Goal: Task Accomplishment & Management: Manage account settings

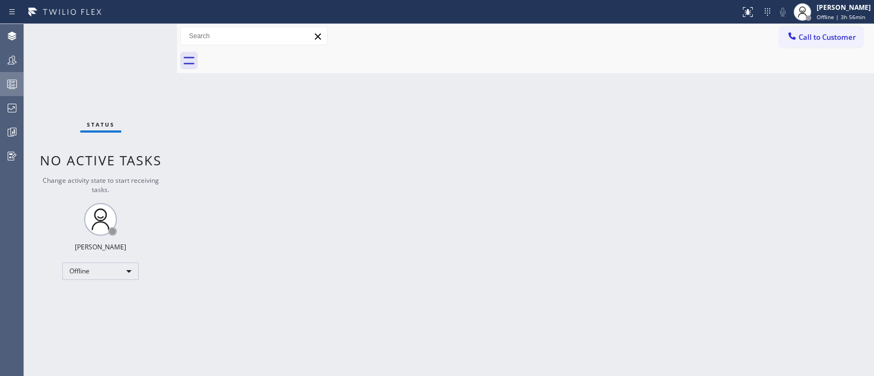
click at [0, 74] on div at bounding box center [12, 84] width 24 height 22
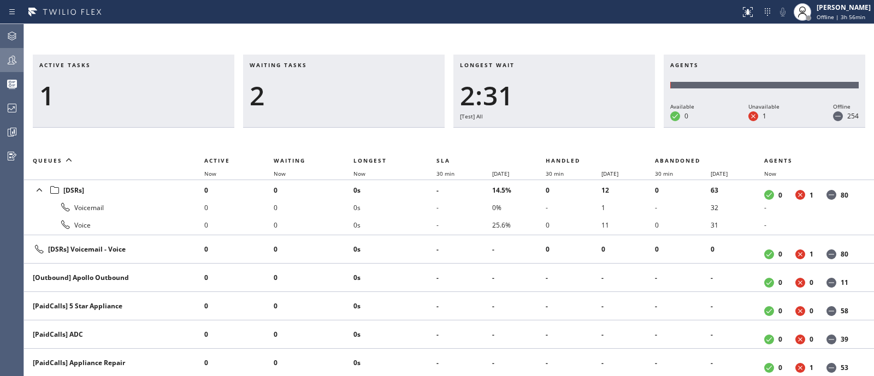
click at [7, 54] on icon at bounding box center [11, 60] width 13 height 13
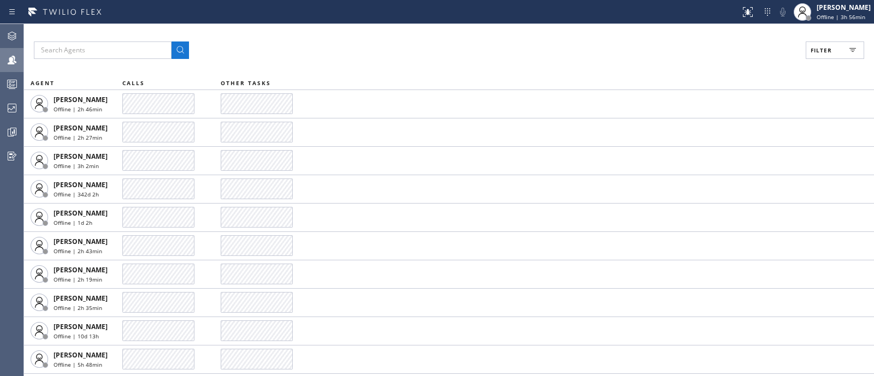
click at [855, 53] on icon at bounding box center [852, 50] width 13 height 13
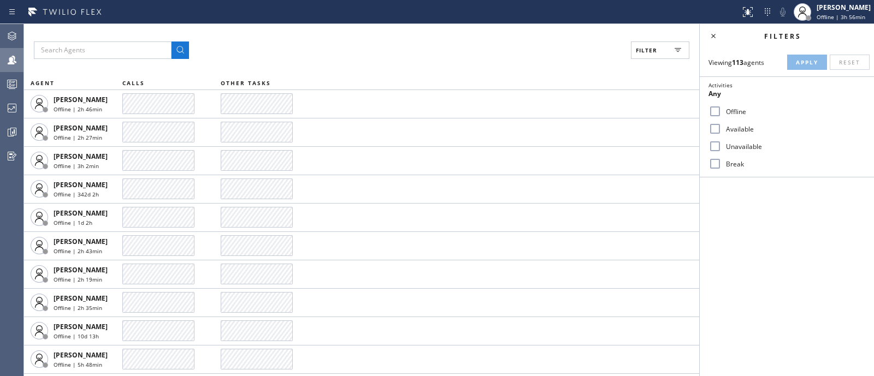
click at [746, 129] on label "Available" at bounding box center [793, 128] width 144 height 9
click at [721, 129] on input "Available" at bounding box center [714, 128] width 13 height 13
click at [807, 61] on span "Apply" at bounding box center [807, 62] width 22 height 8
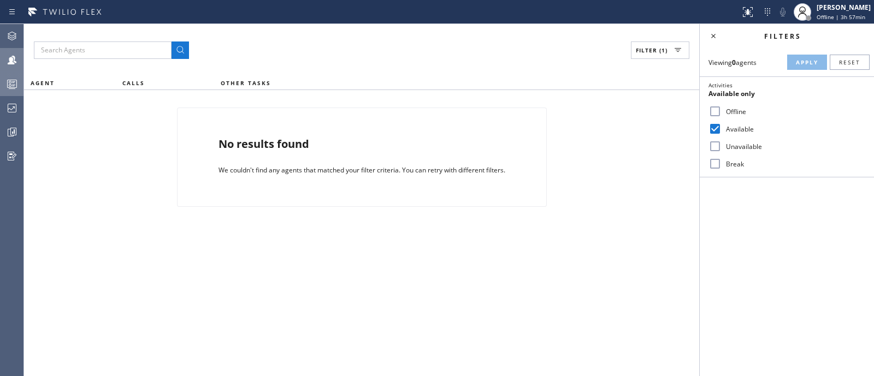
click at [11, 86] on icon at bounding box center [11, 84] width 13 height 13
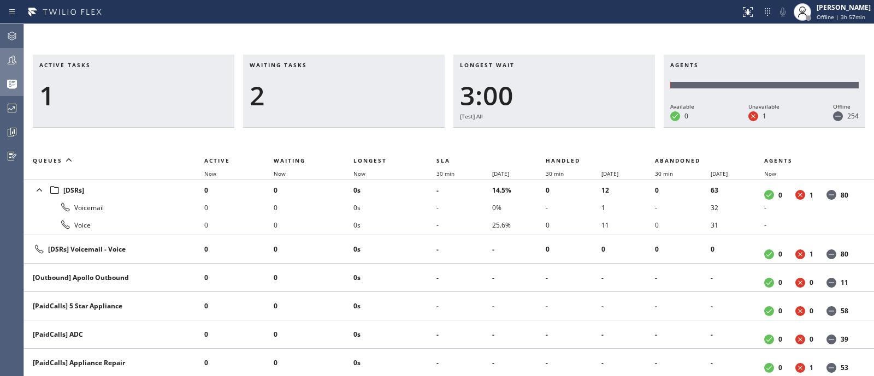
click at [11, 67] on div at bounding box center [12, 60] width 24 height 22
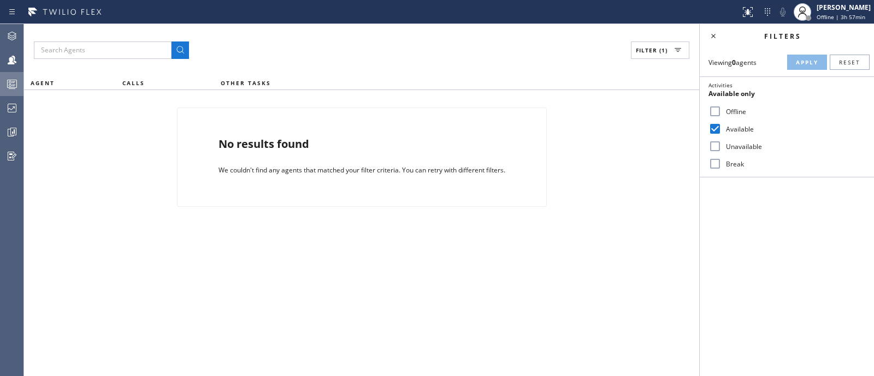
click at [718, 131] on input "Available" at bounding box center [714, 128] width 13 height 13
checkbox input "false"
click at [6, 28] on div at bounding box center [12, 36] width 24 height 22
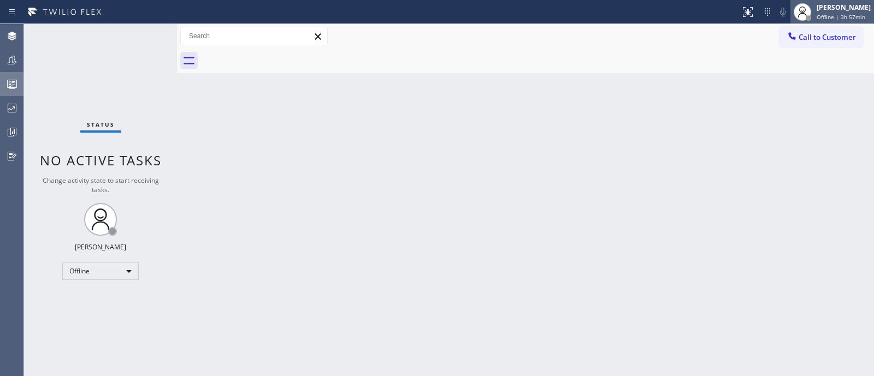
click at [839, 9] on div "[PERSON_NAME]" at bounding box center [843, 7] width 54 height 9
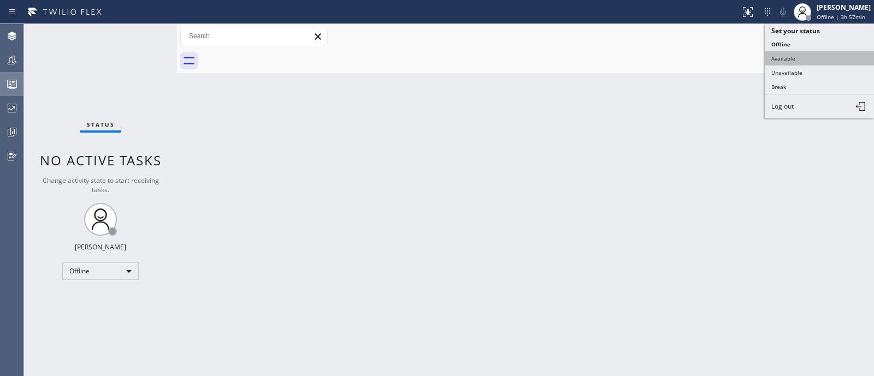
click at [805, 61] on button "Available" at bounding box center [818, 58] width 109 height 14
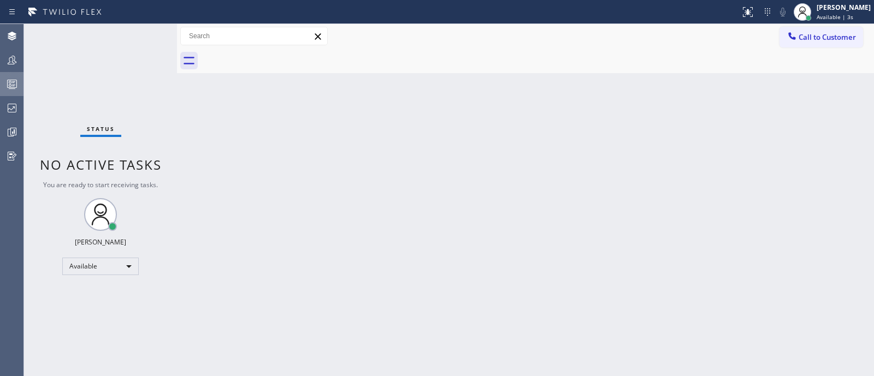
click at [9, 81] on circle at bounding box center [10, 82] width 2 height 2
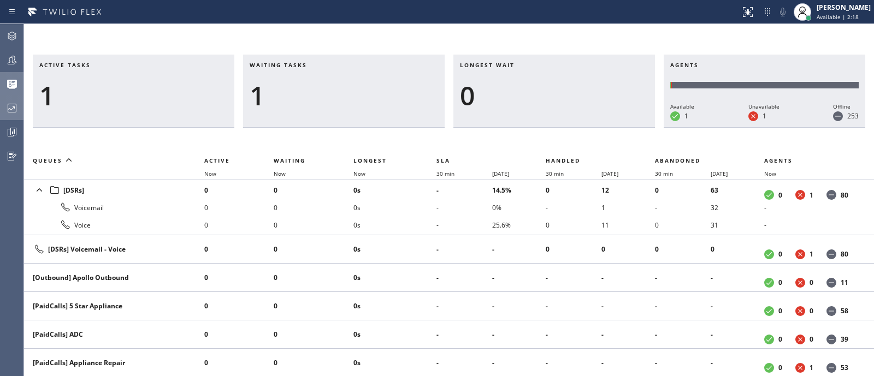
click at [0, 112] on div at bounding box center [12, 108] width 24 height 13
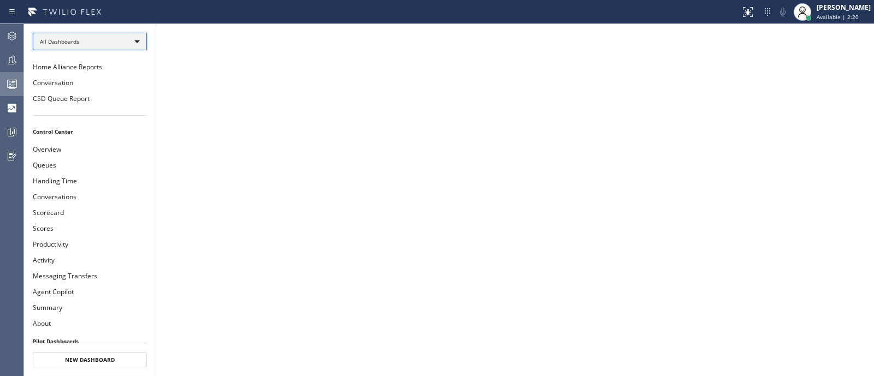
click at [76, 35] on div "All Dashboards" at bounding box center [90, 41] width 114 height 17
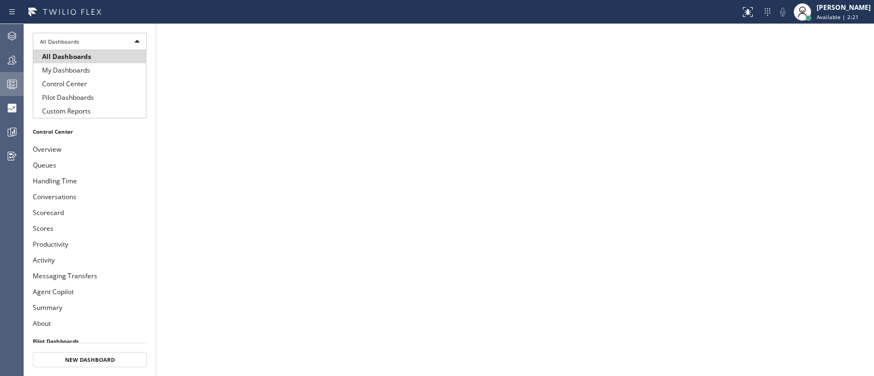
click at [74, 118] on div "All Dashboards My Dashboards Control Center Pilot Dashboards Custom Reports" at bounding box center [90, 84] width 114 height 68
click at [75, 108] on li "Custom Reports" at bounding box center [89, 111] width 112 height 13
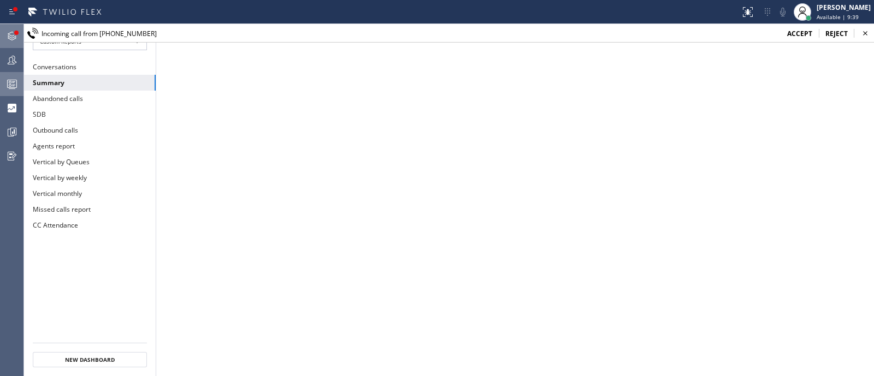
click at [11, 28] on div at bounding box center [12, 36] width 24 height 22
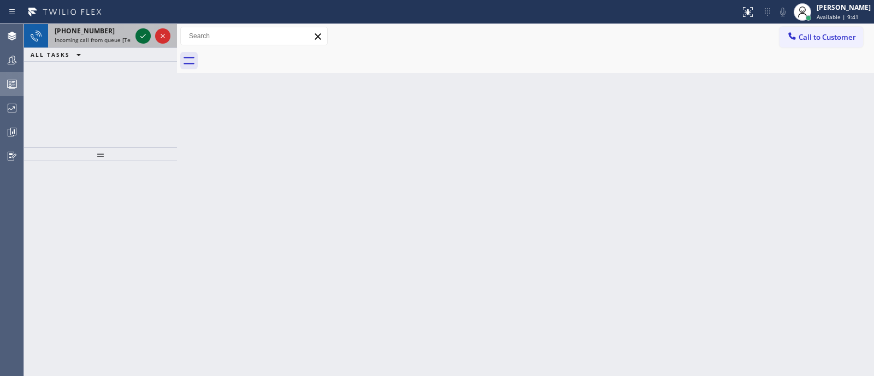
click at [146, 31] on icon at bounding box center [143, 35] width 13 height 13
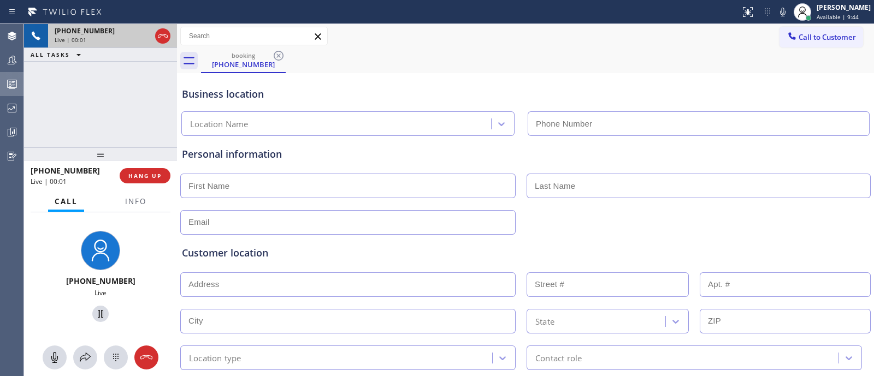
type input "[PHONE_NUMBER]"
click at [159, 30] on icon at bounding box center [162, 35] width 13 height 13
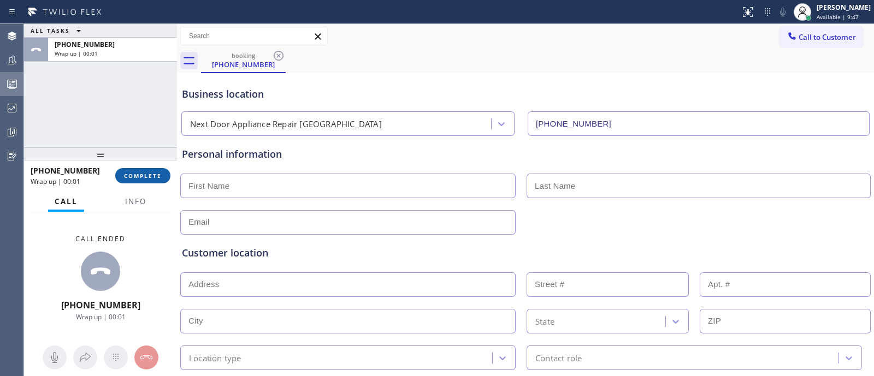
click at [157, 172] on span "COMPLETE" at bounding box center [143, 176] width 38 height 8
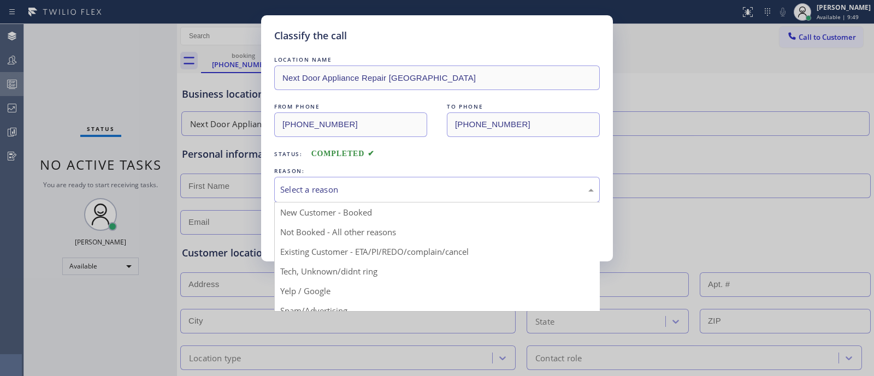
click at [299, 184] on div "Select a reason" at bounding box center [436, 189] width 313 height 13
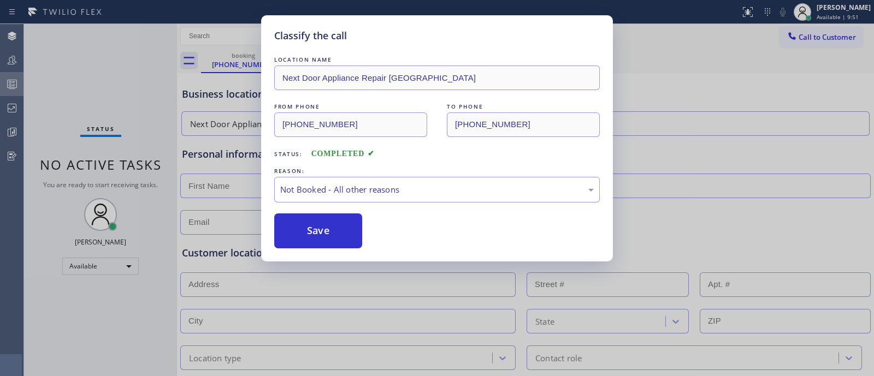
click at [305, 222] on button "Save" at bounding box center [318, 231] width 88 height 35
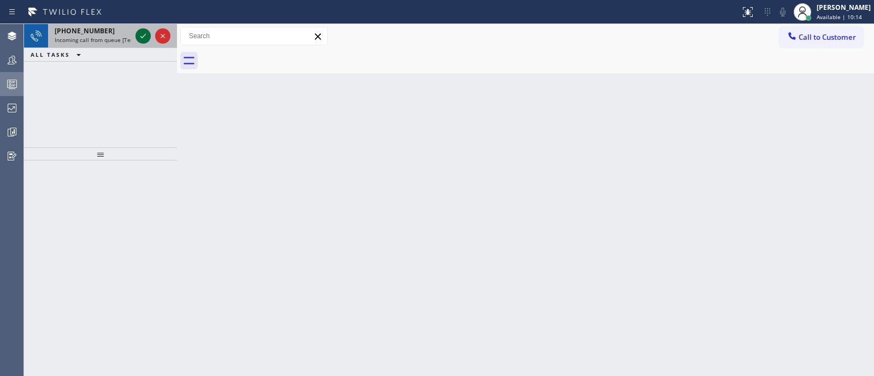
click at [142, 39] on icon at bounding box center [143, 35] width 13 height 13
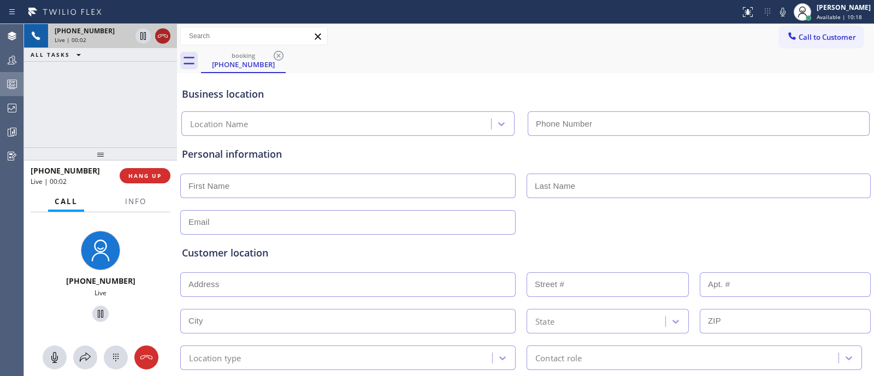
type input "[PHONE_NUMBER]"
click at [162, 40] on icon at bounding box center [162, 35] width 13 height 13
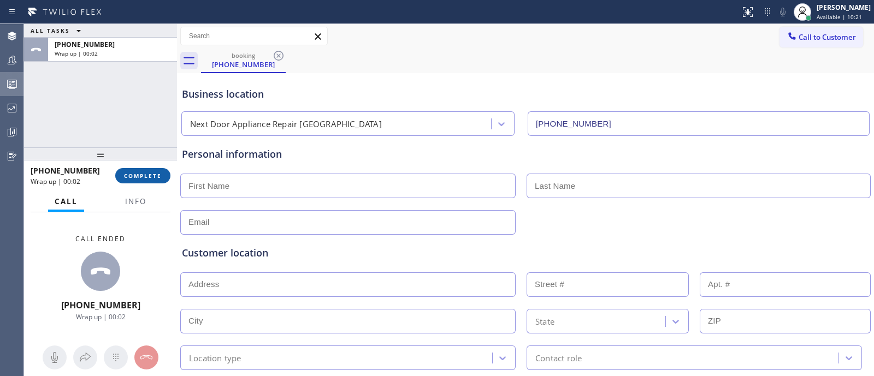
click at [160, 170] on button "COMPLETE" at bounding box center [142, 175] width 55 height 15
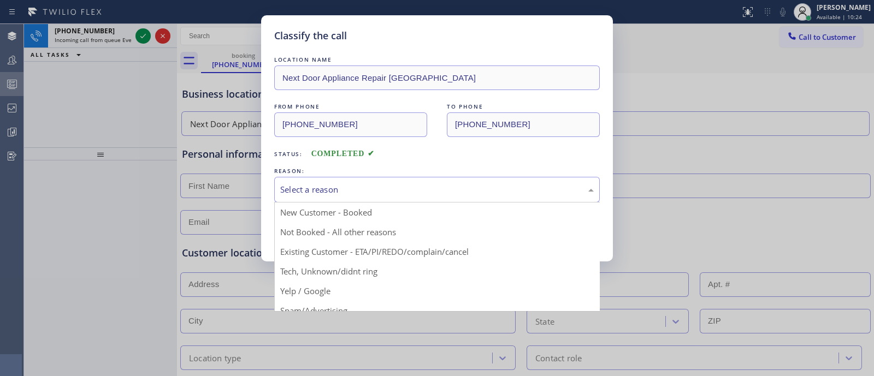
click at [337, 188] on div "Select a reason" at bounding box center [436, 189] width 313 height 13
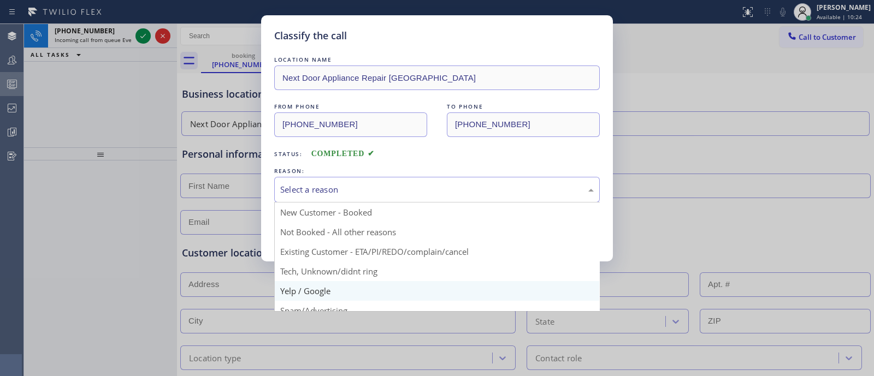
scroll to position [68, 0]
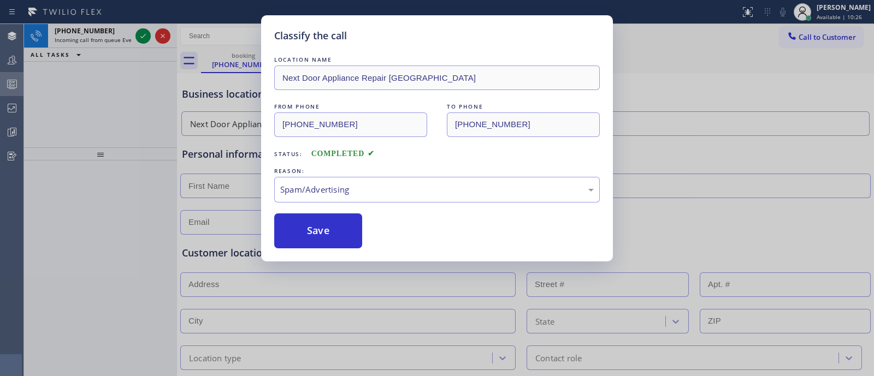
click at [325, 236] on button "Save" at bounding box center [318, 231] width 88 height 35
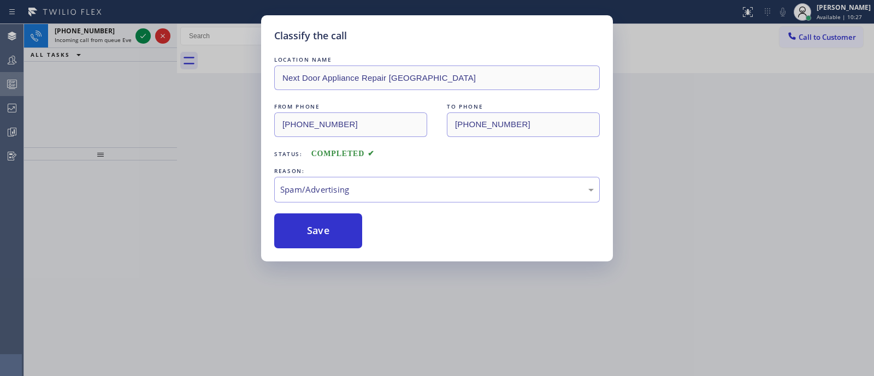
click at [325, 236] on button "Save" at bounding box center [318, 231] width 88 height 35
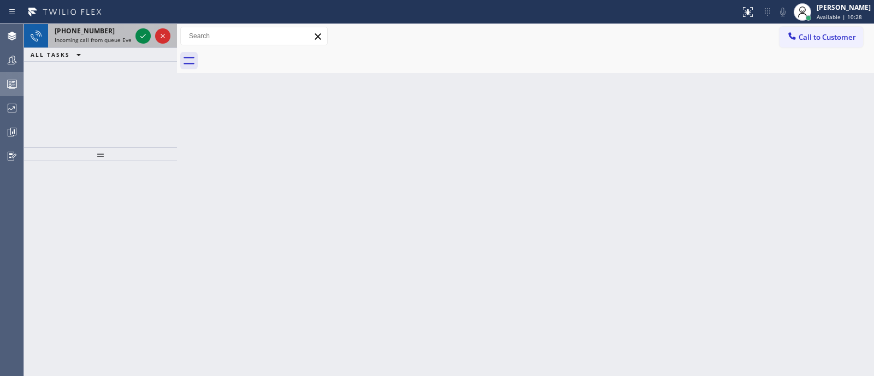
click at [121, 38] on span "Incoming call from queue Everybody" at bounding box center [102, 40] width 94 height 8
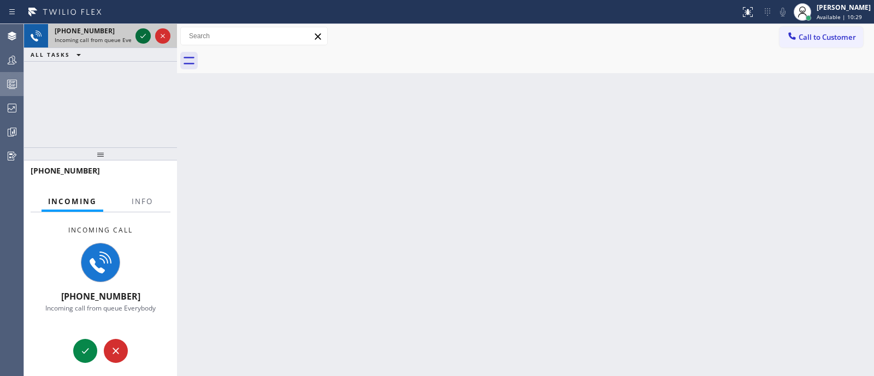
click at [137, 38] on icon at bounding box center [143, 35] width 13 height 13
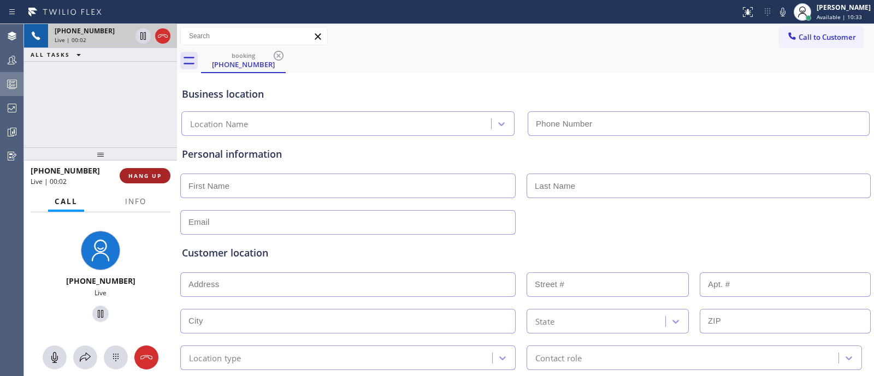
click at [161, 179] on span "HANG UP" at bounding box center [144, 176] width 33 height 8
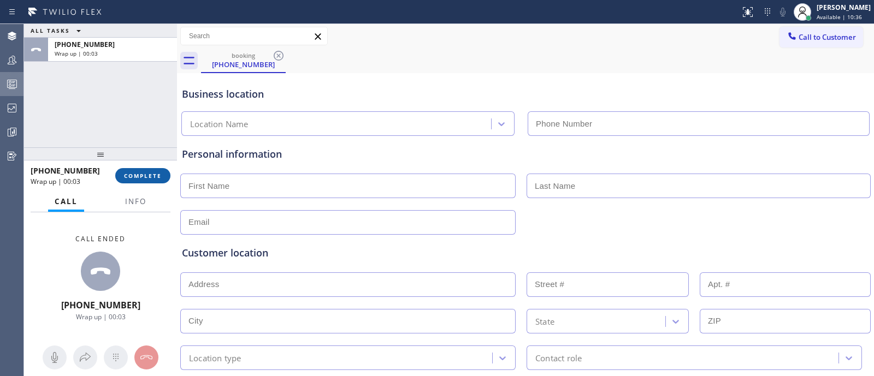
click at [146, 177] on span "COMPLETE" at bounding box center [143, 176] width 38 height 8
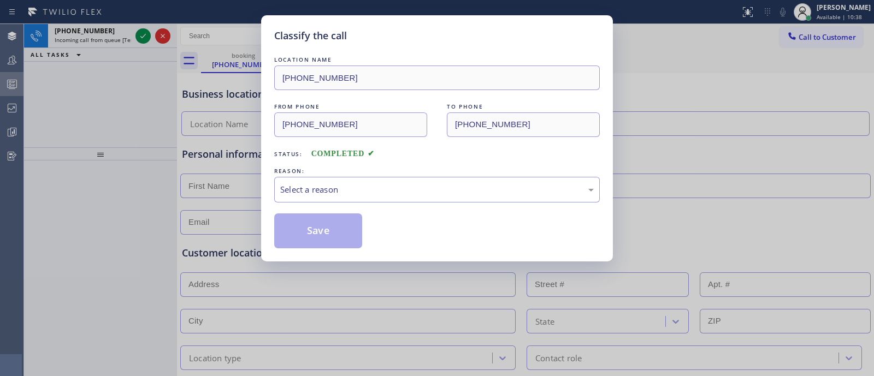
click at [310, 175] on div "REASON:" at bounding box center [436, 170] width 325 height 11
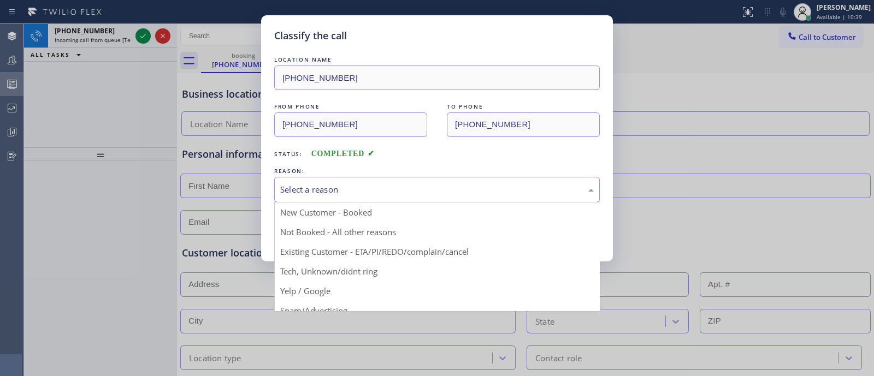
click at [315, 183] on div "Select a reason" at bounding box center [436, 189] width 313 height 13
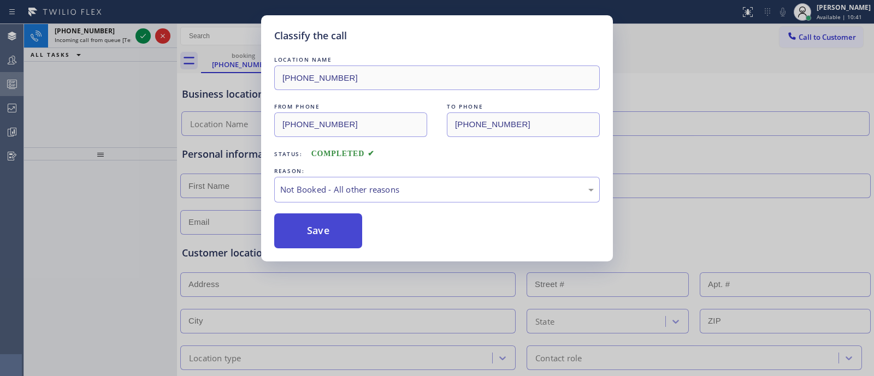
click at [301, 223] on button "Save" at bounding box center [318, 231] width 88 height 35
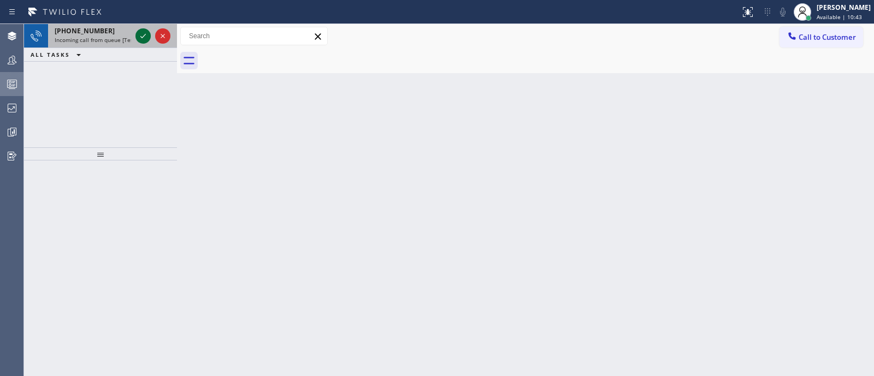
click at [146, 34] on icon at bounding box center [143, 35] width 13 height 13
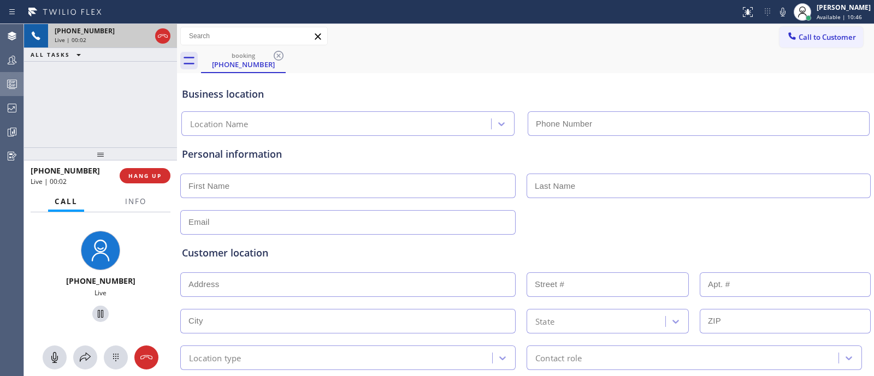
type input "[PHONE_NUMBER]"
click at [159, 167] on div "[PHONE_NUMBER] Live | 00:03 HANG UP" at bounding box center [101, 176] width 140 height 28
click at [158, 171] on div "[PHONE_NUMBER] Live | 00:03 HANG UP" at bounding box center [101, 176] width 140 height 28
click at [158, 172] on span "HANG UP" at bounding box center [144, 176] width 33 height 8
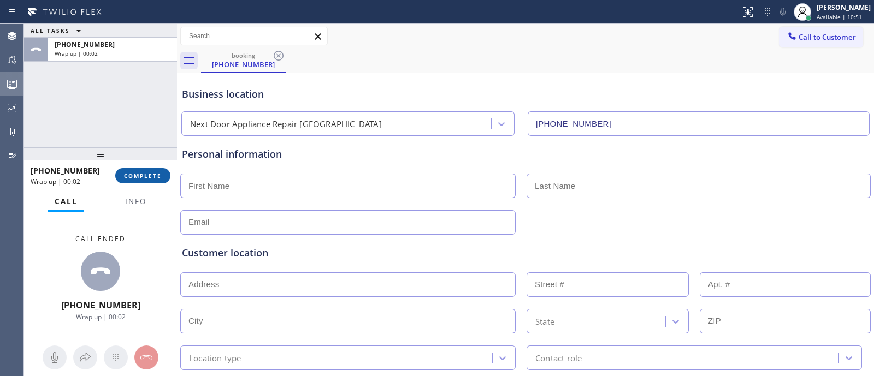
click at [159, 176] on span "COMPLETE" at bounding box center [143, 176] width 38 height 8
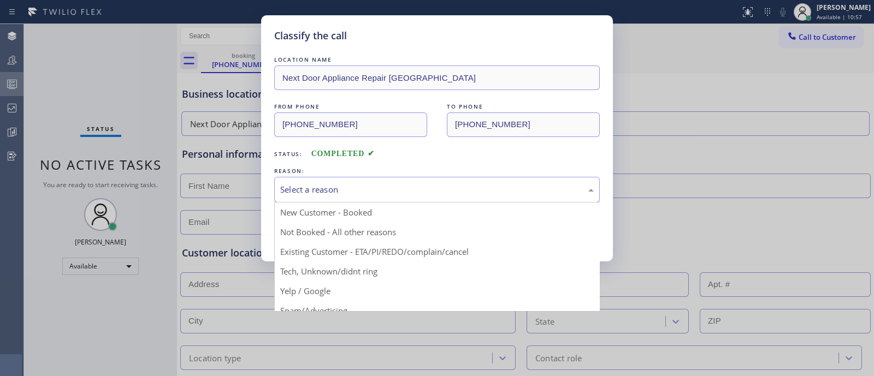
click at [324, 185] on div "Select a reason" at bounding box center [436, 189] width 313 height 13
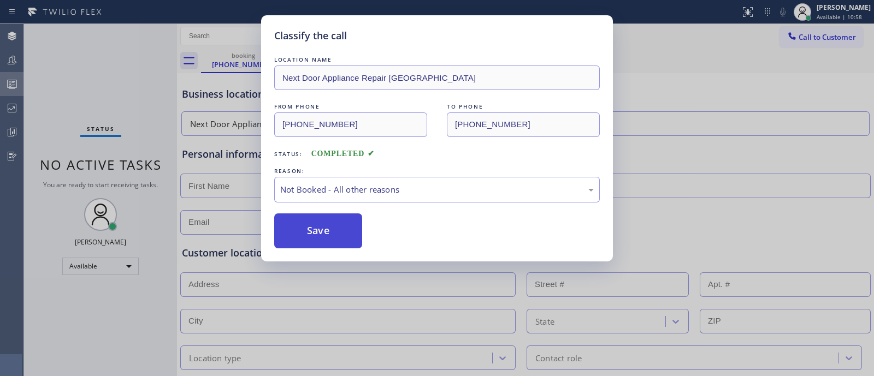
click at [321, 228] on button "Save" at bounding box center [318, 231] width 88 height 35
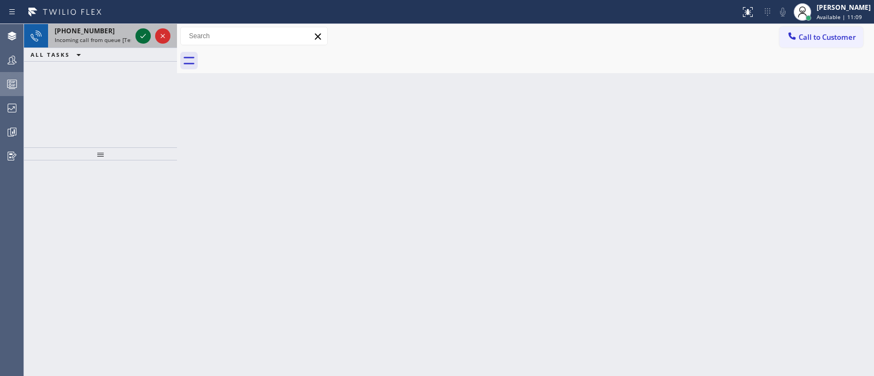
click at [140, 33] on icon at bounding box center [143, 35] width 13 height 13
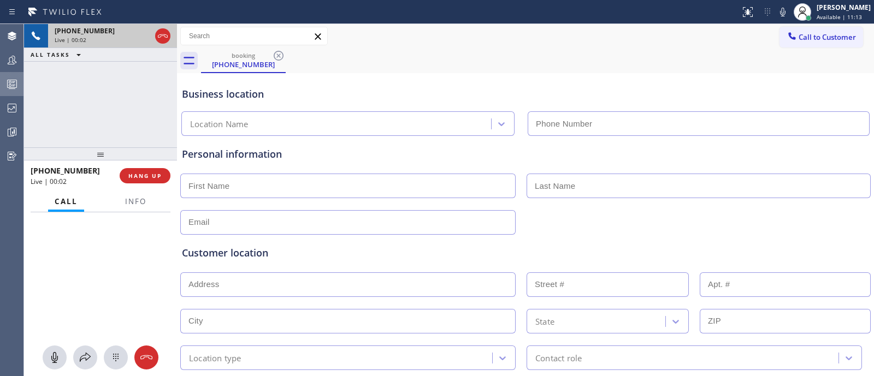
type input "[PHONE_NUMBER]"
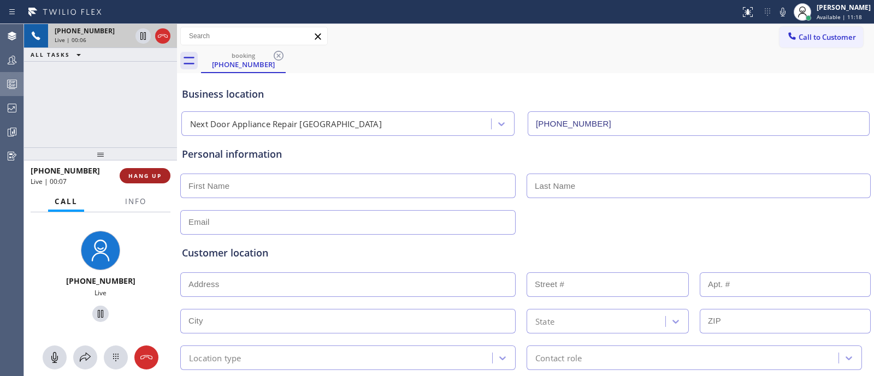
click at [156, 172] on span "HANG UP" at bounding box center [144, 176] width 33 height 8
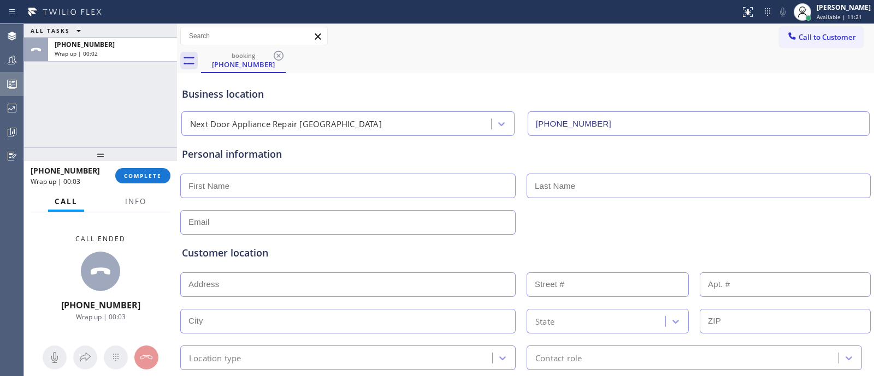
click at [177, 180] on div at bounding box center [177, 200] width 0 height 352
click at [132, 175] on span "COMPLETE" at bounding box center [143, 176] width 38 height 8
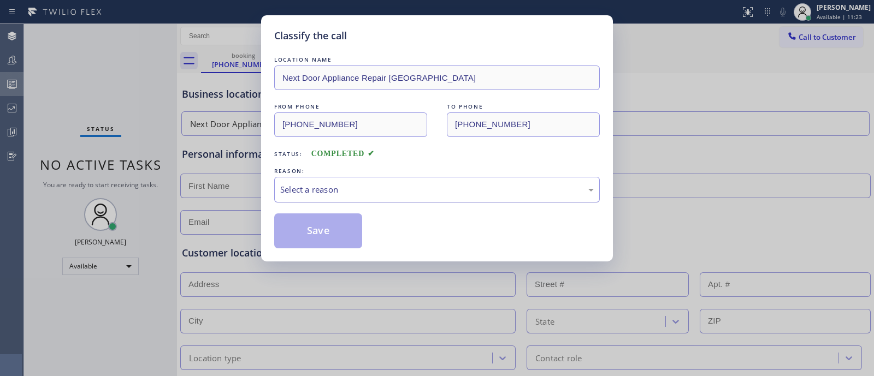
click at [333, 183] on div "Select a reason" at bounding box center [436, 189] width 313 height 13
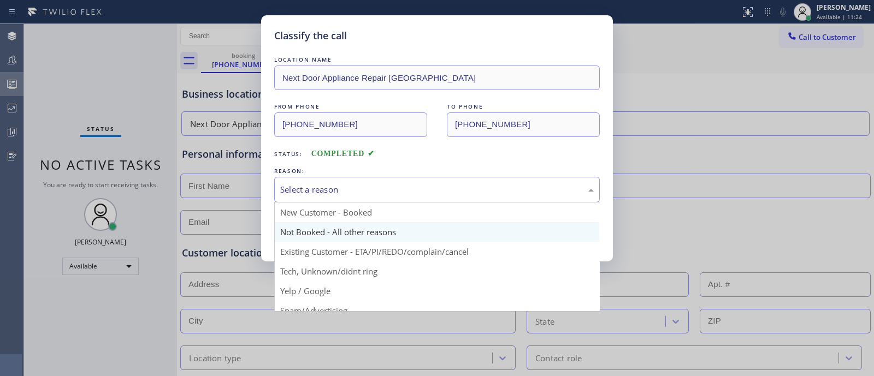
scroll to position [68, 0]
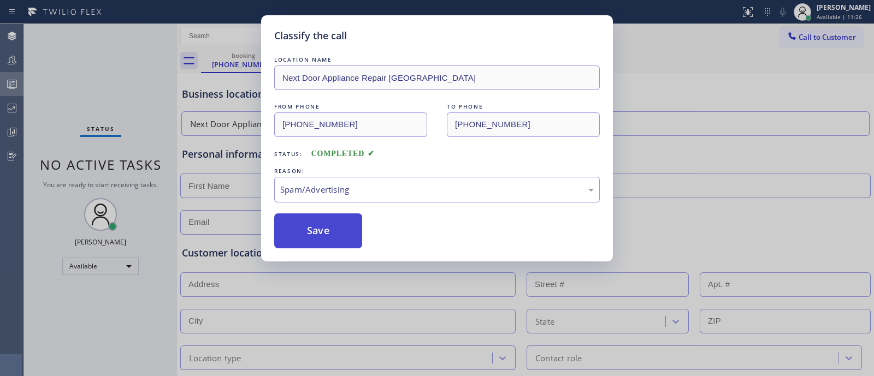
click at [331, 229] on button "Save" at bounding box center [318, 231] width 88 height 35
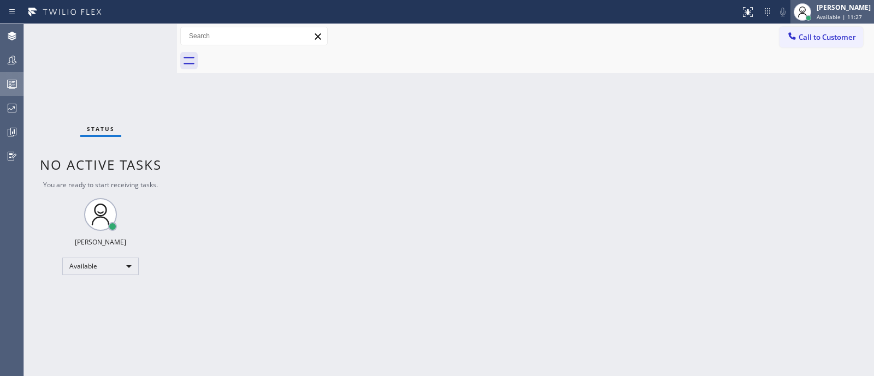
click at [816, 15] on span "Available | 11:27" at bounding box center [838, 17] width 45 height 8
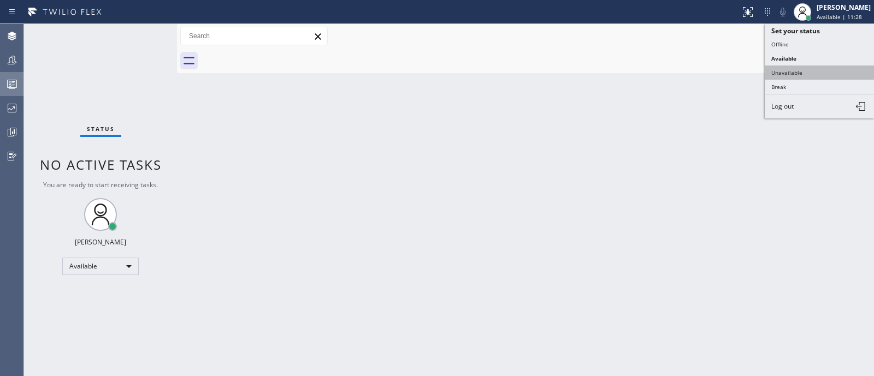
click at [811, 72] on button "Unavailable" at bounding box center [818, 73] width 109 height 14
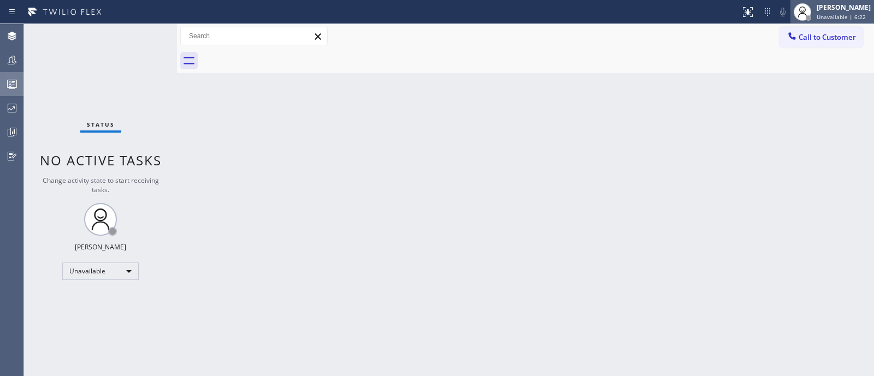
click at [830, 7] on div "[PERSON_NAME]" at bounding box center [843, 7] width 54 height 9
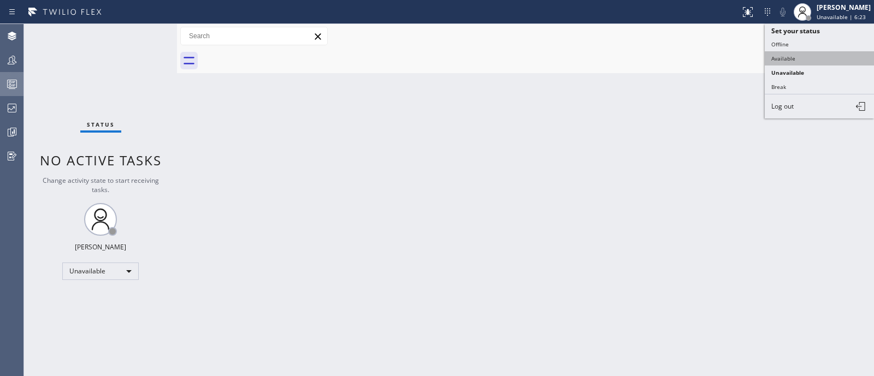
click at [814, 58] on button "Available" at bounding box center [818, 58] width 109 height 14
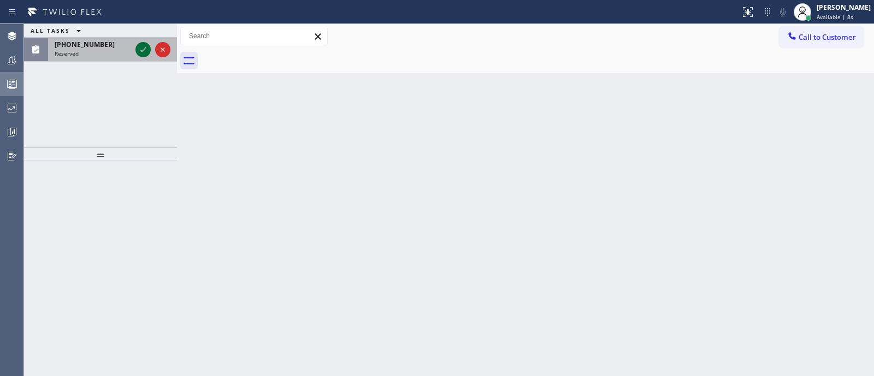
click at [140, 50] on icon at bounding box center [143, 49] width 13 height 13
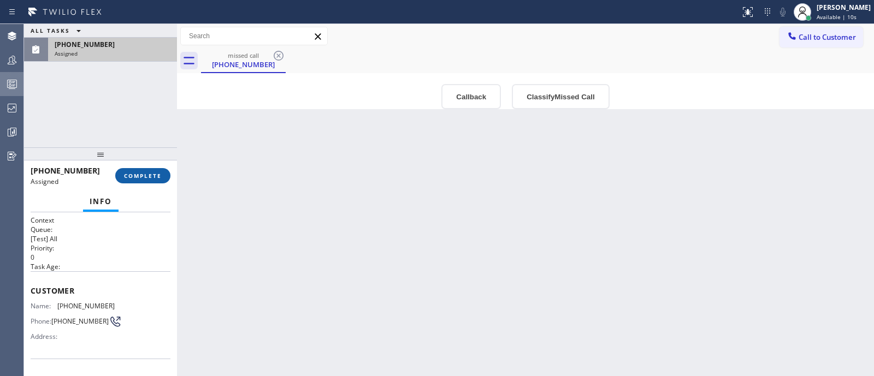
click at [159, 170] on button "COMPLETE" at bounding box center [142, 175] width 55 height 15
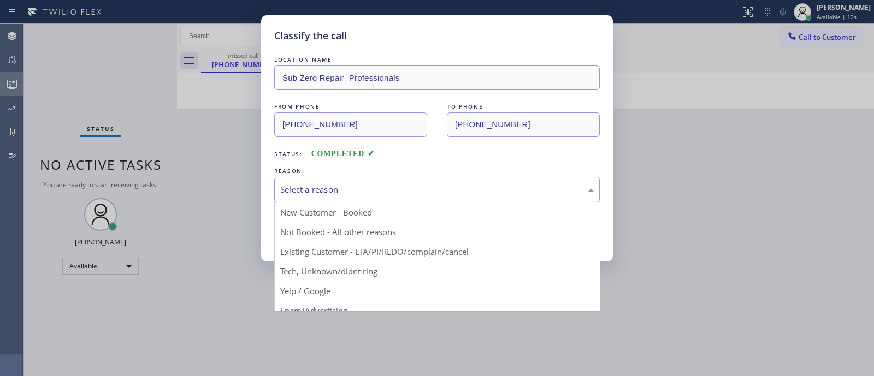
click at [365, 194] on div "Select a reason" at bounding box center [436, 189] width 313 height 13
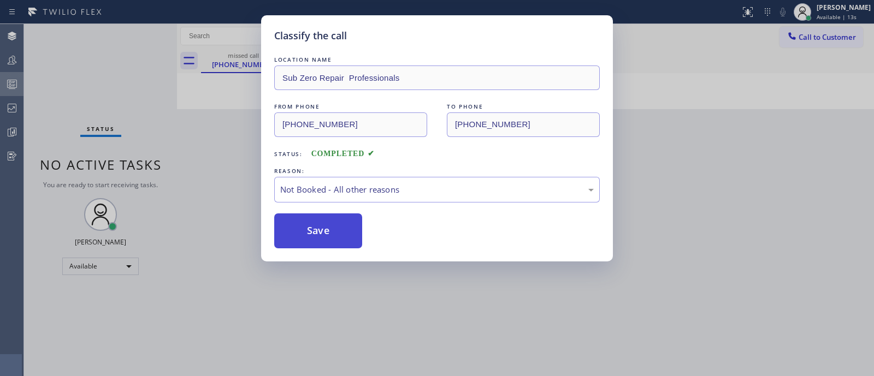
click at [347, 231] on button "Save" at bounding box center [318, 231] width 88 height 35
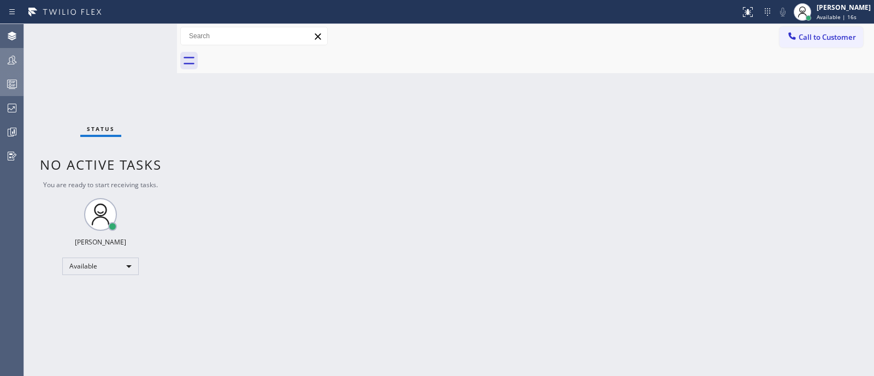
click at [9, 66] on icon at bounding box center [11, 60] width 13 height 13
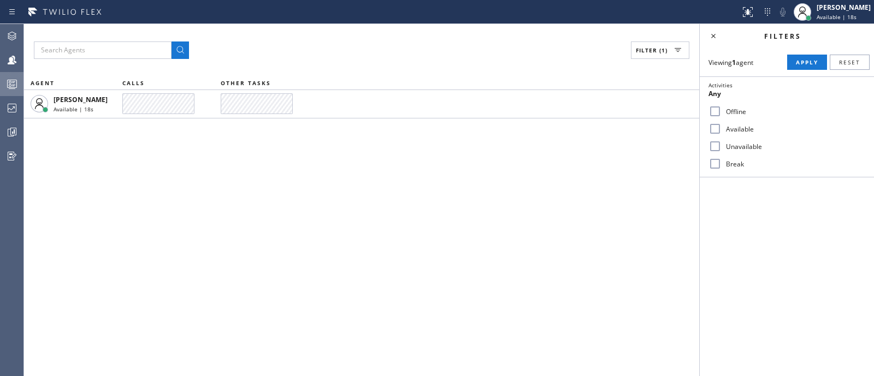
click at [1, 95] on button "Queues Stats" at bounding box center [11, 84] width 23 height 24
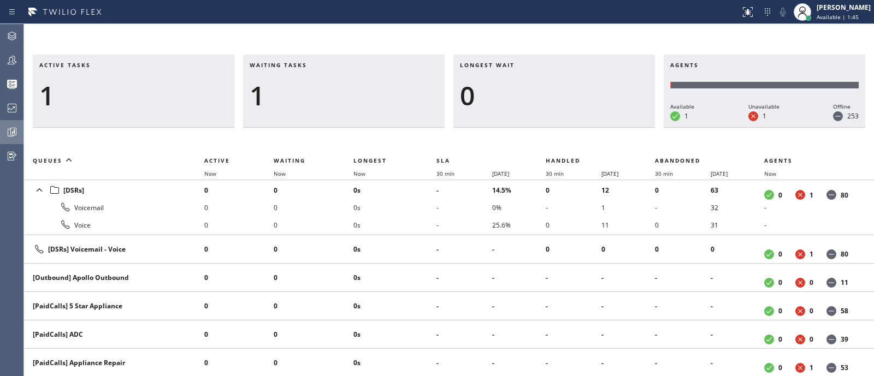
click at [11, 123] on div at bounding box center [12, 132] width 24 height 22
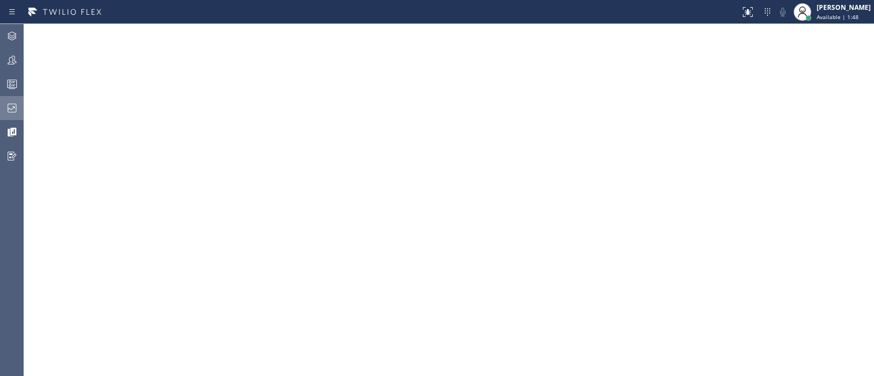
click at [12, 109] on icon at bounding box center [12, 108] width 9 height 9
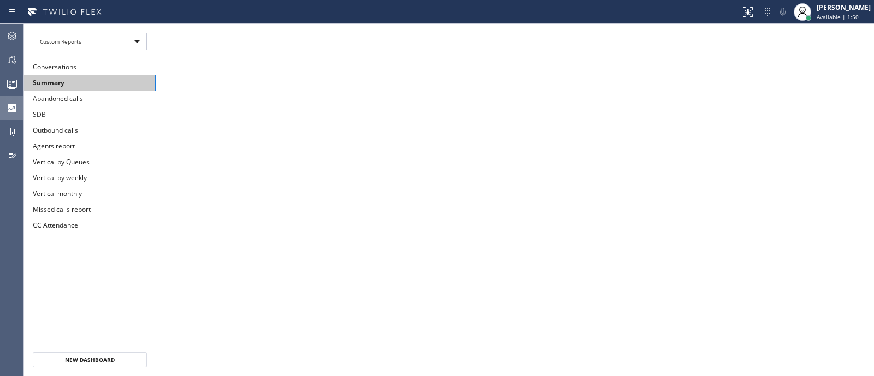
click at [103, 88] on button "Summary" at bounding box center [90, 83] width 132 height 16
click at [741, 7] on icon at bounding box center [747, 11] width 13 height 13
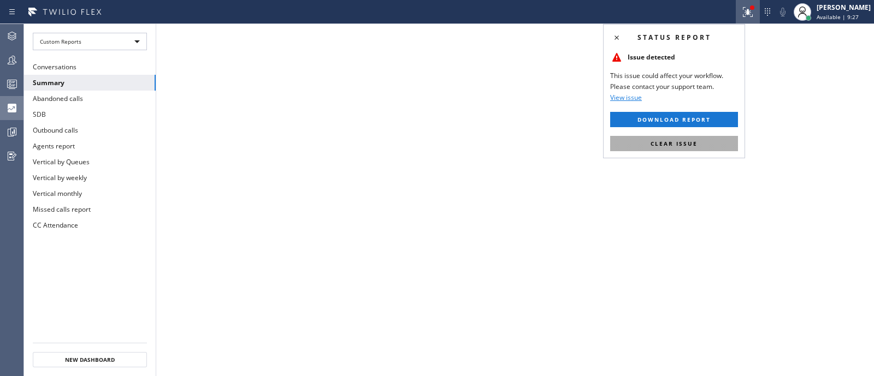
click at [733, 142] on button "Clear issue" at bounding box center [674, 143] width 128 height 15
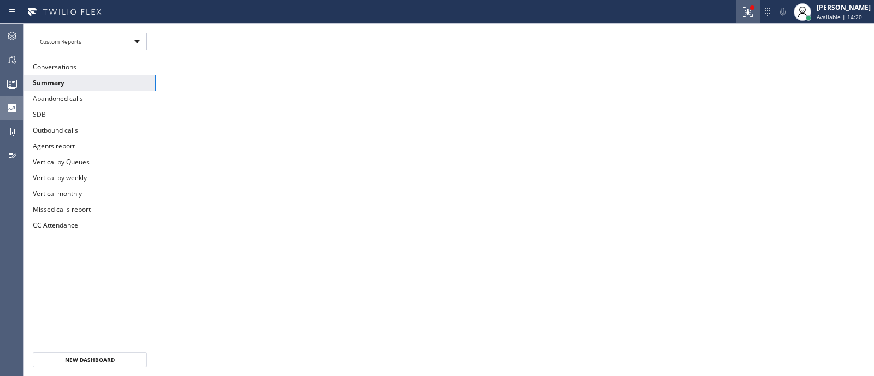
click at [743, 14] on icon at bounding box center [748, 12] width 10 height 10
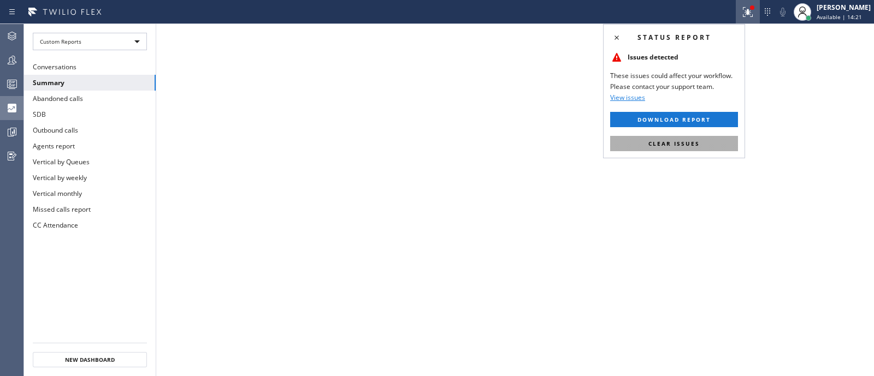
click at [720, 141] on button "Clear issues" at bounding box center [674, 143] width 128 height 15
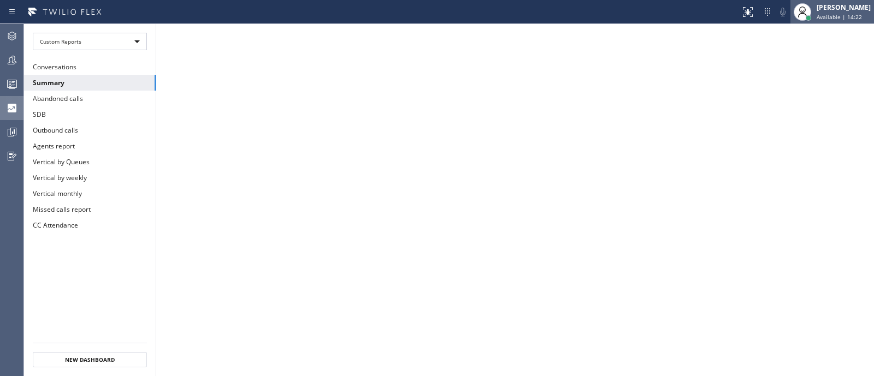
click at [816, 18] on span "Available | 14:22" at bounding box center [838, 17] width 45 height 8
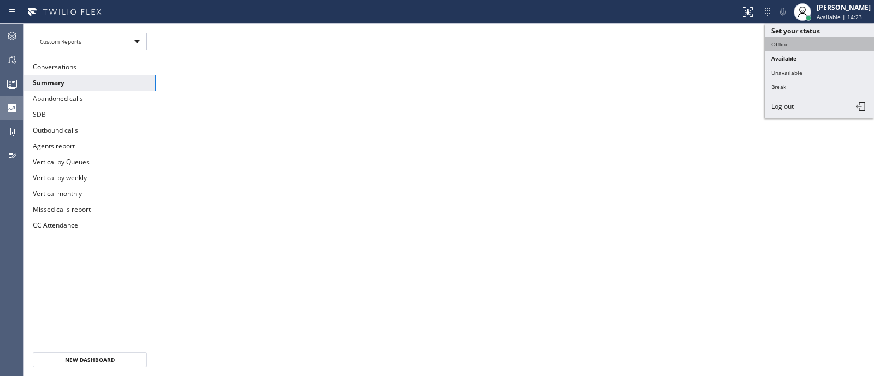
click at [805, 41] on button "Offline" at bounding box center [818, 44] width 109 height 14
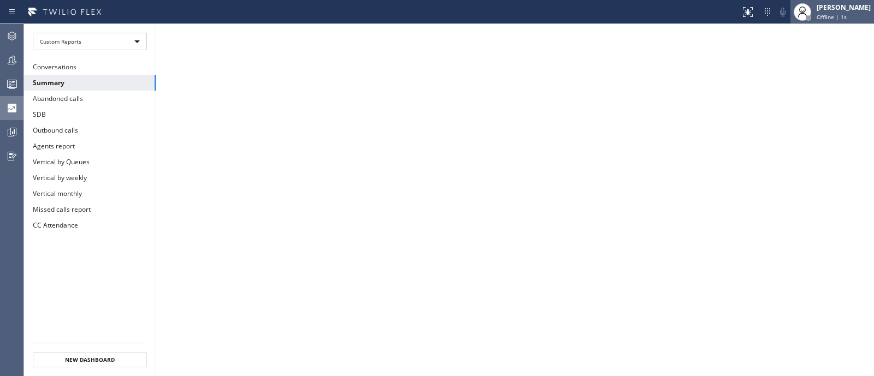
click at [844, 3] on div "[PERSON_NAME]" at bounding box center [843, 7] width 54 height 9
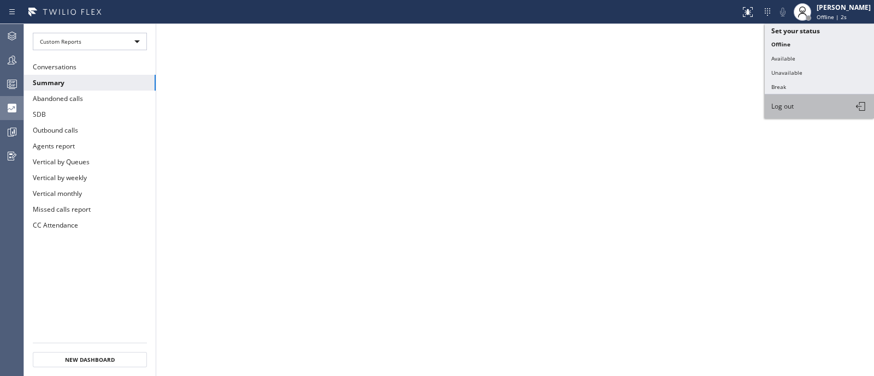
click at [822, 108] on button "Log out" at bounding box center [818, 106] width 109 height 24
